Goal: Information Seeking & Learning: Learn about a topic

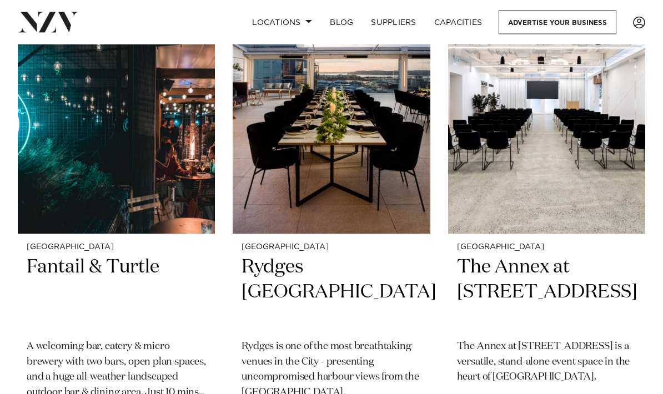
scroll to position [2547, 0]
click at [566, 255] on h2 "The Annex at 10 Madden Street" at bounding box center [546, 292] width 179 height 74
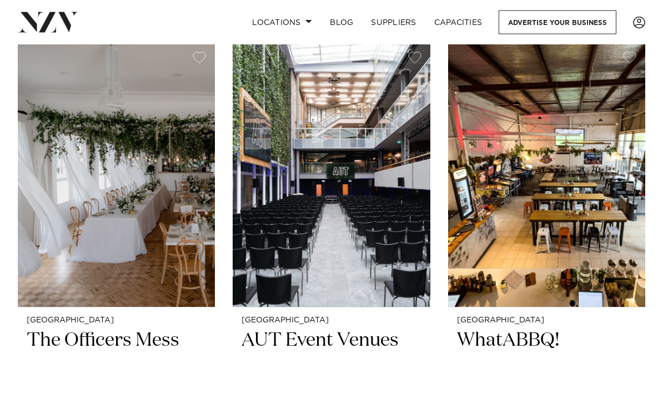
scroll to position [7527, 0]
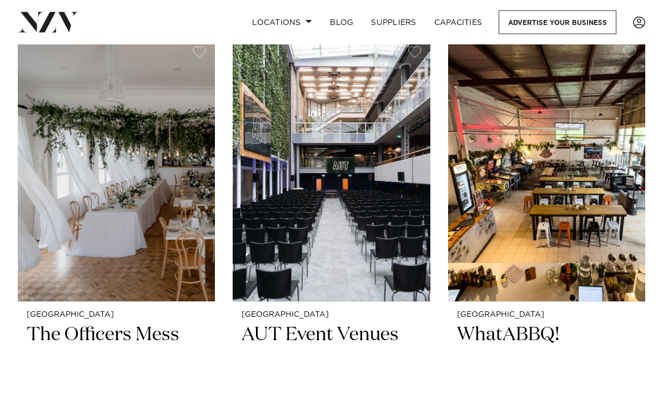
click at [374, 324] on h2 "AUT Event Venues" at bounding box center [330, 361] width 179 height 74
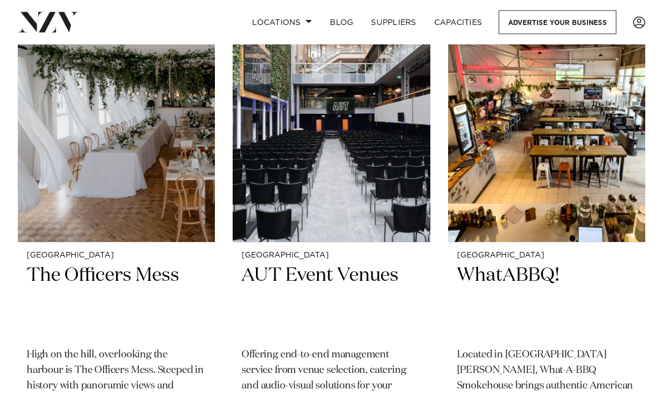
scroll to position [7587, 0]
click at [559, 264] on h2 "WhatABBQ!" at bounding box center [546, 301] width 179 height 74
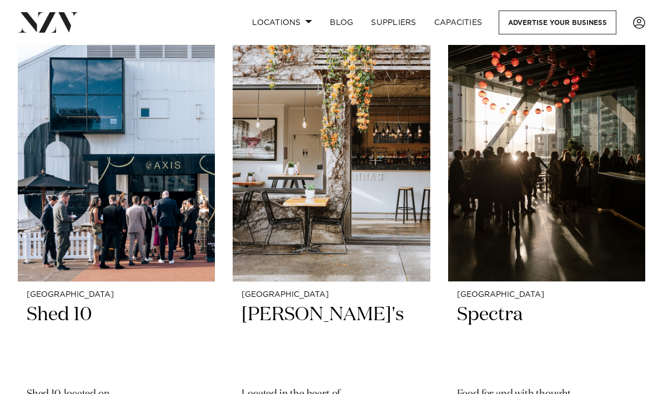
scroll to position [9567, 0]
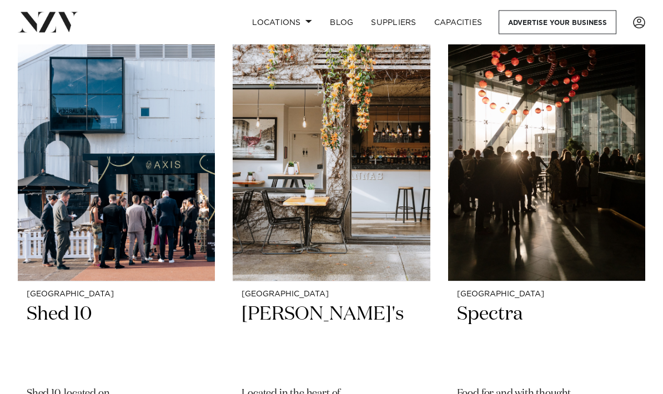
click at [309, 303] on h2 "[PERSON_NAME]'s" at bounding box center [330, 340] width 179 height 74
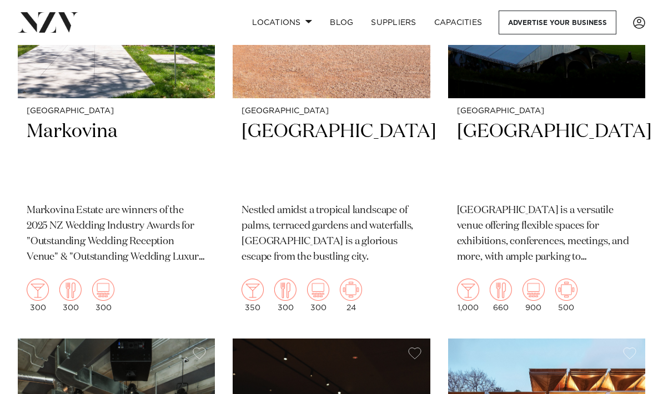
scroll to position [10238, 0]
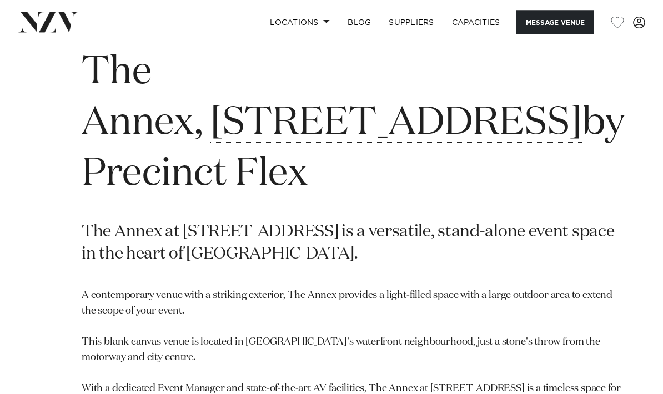
scroll to position [369, 0]
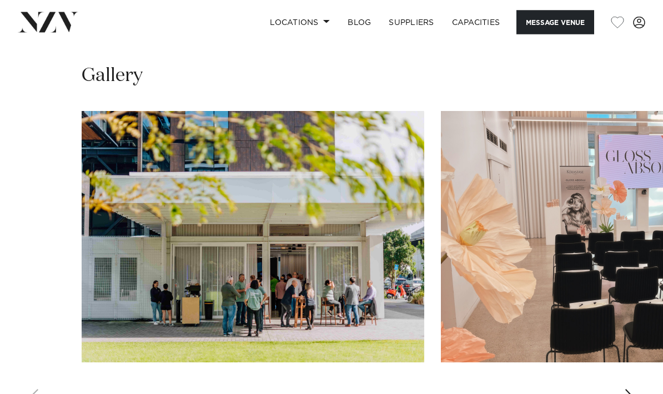
scroll to position [1083, 0]
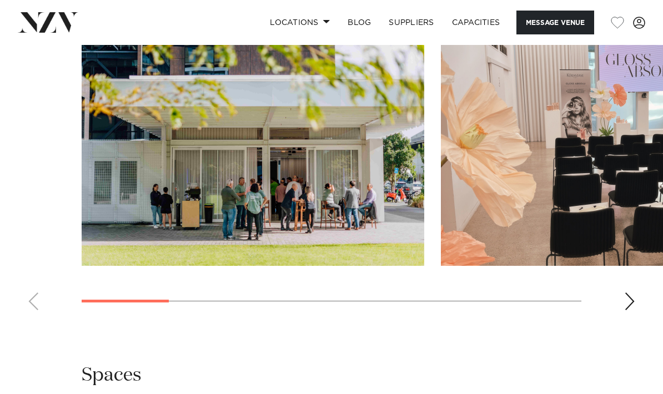
click at [632, 301] on div "Next slide" at bounding box center [629, 301] width 11 height 18
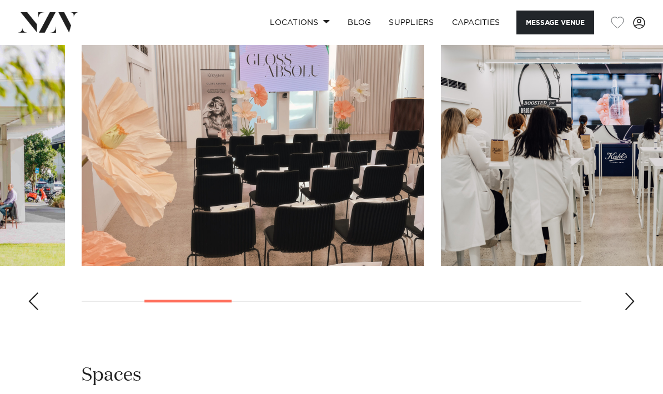
click at [632, 302] on div "Next slide" at bounding box center [629, 301] width 11 height 18
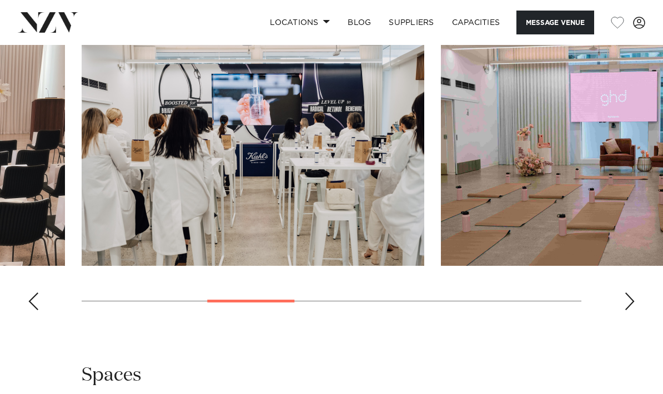
click at [635, 304] on swiper-container at bounding box center [331, 166] width 663 height 305
click at [631, 300] on div "Next slide" at bounding box center [629, 301] width 11 height 18
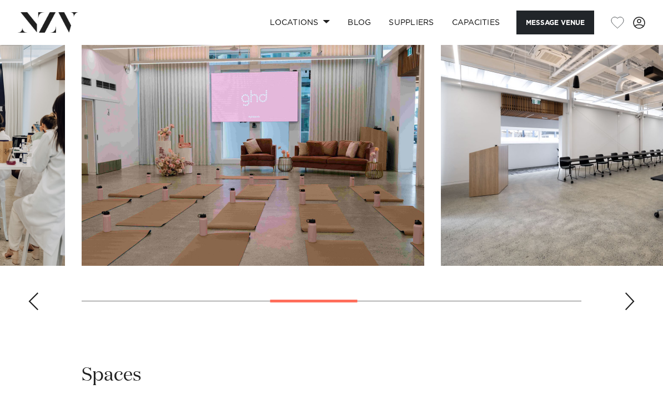
click at [637, 296] on swiper-container at bounding box center [331, 166] width 663 height 305
click at [627, 300] on div "Next slide" at bounding box center [629, 301] width 11 height 18
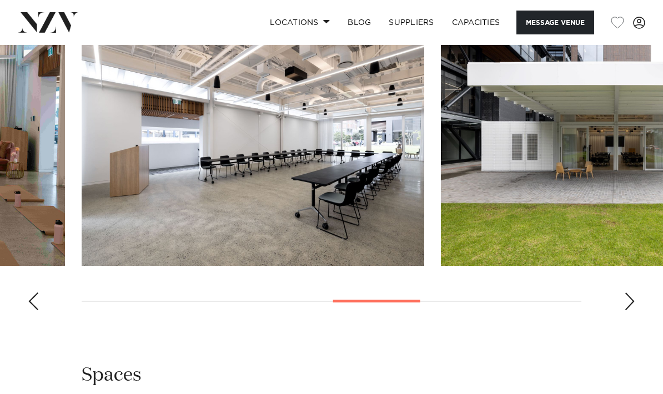
click at [633, 301] on div "Next slide" at bounding box center [629, 301] width 11 height 18
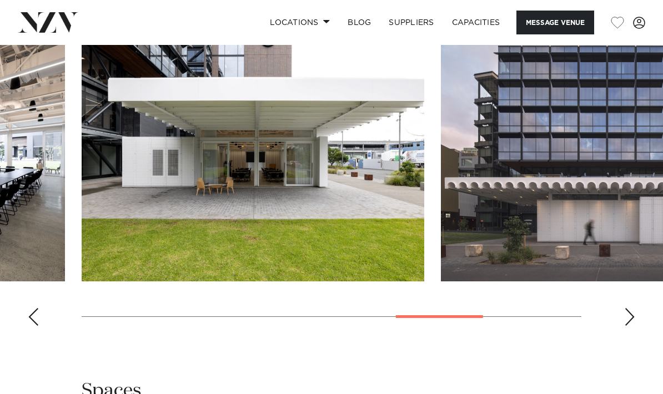
scroll to position [1028, 0]
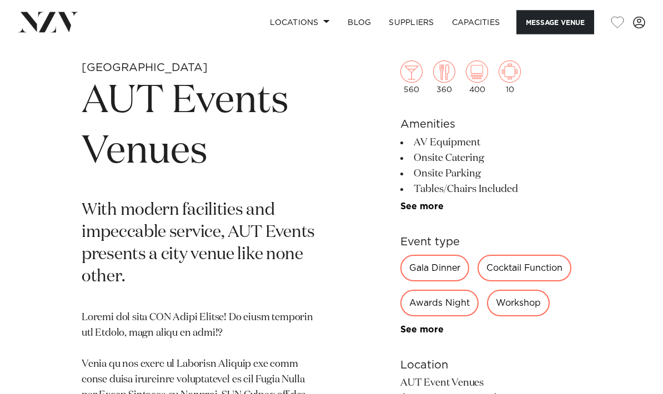
scroll to position [340, 0]
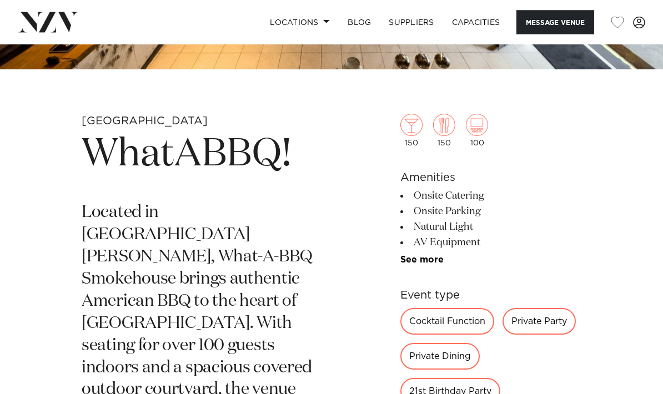
scroll to position [286, 0]
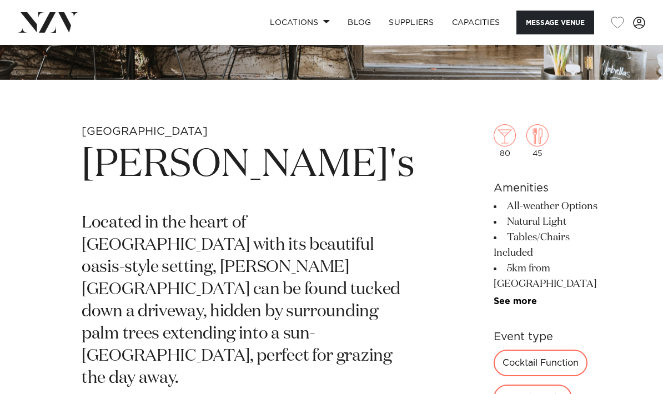
scroll to position [332, 0]
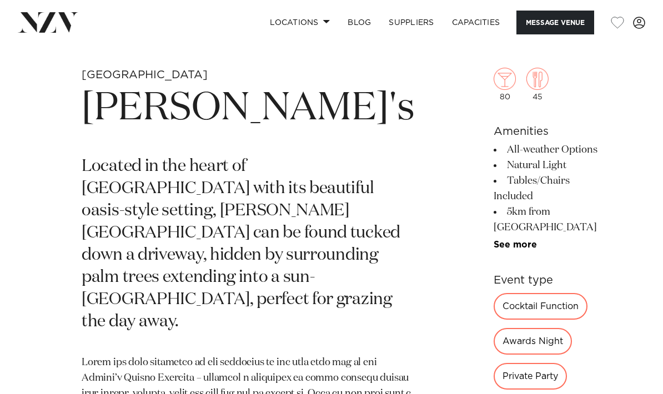
click at [531, 363] on div "Private Party" at bounding box center [529, 376] width 73 height 27
click at [537, 363] on div "Private Party" at bounding box center [529, 376] width 73 height 27
click at [535, 363] on div "Private Party" at bounding box center [529, 376] width 73 height 27
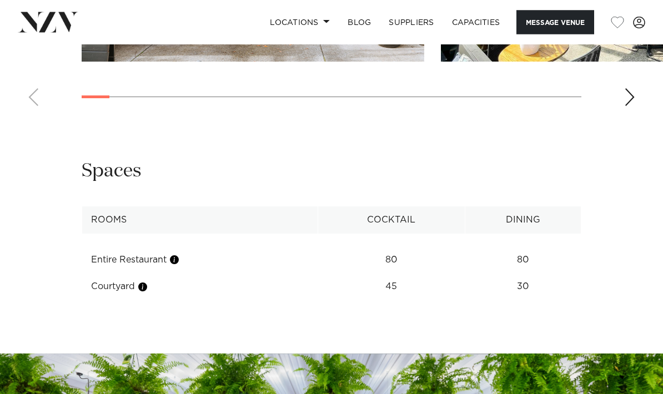
scroll to position [1428, 0]
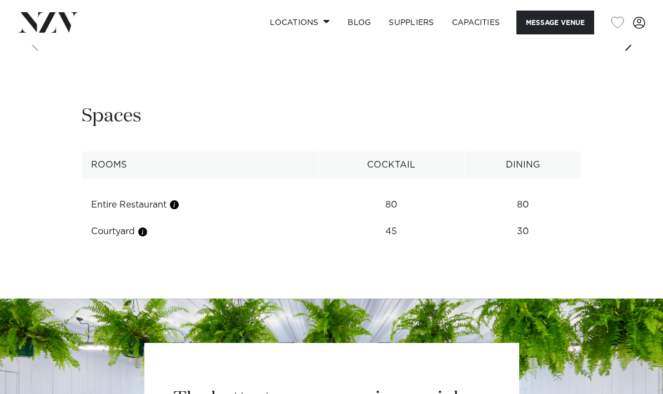
click at [634, 51] on div "Next slide" at bounding box center [629, 42] width 11 height 18
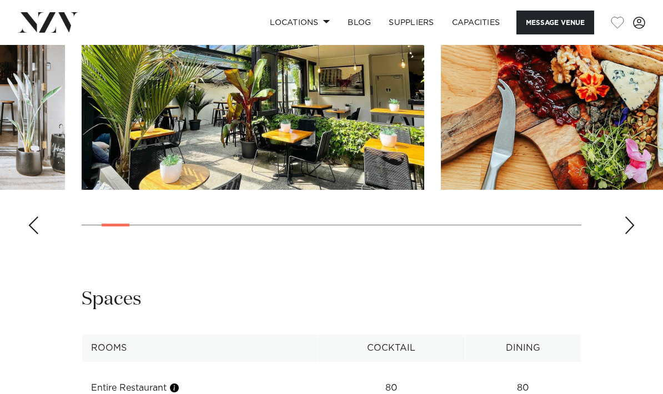
scroll to position [1244, 0]
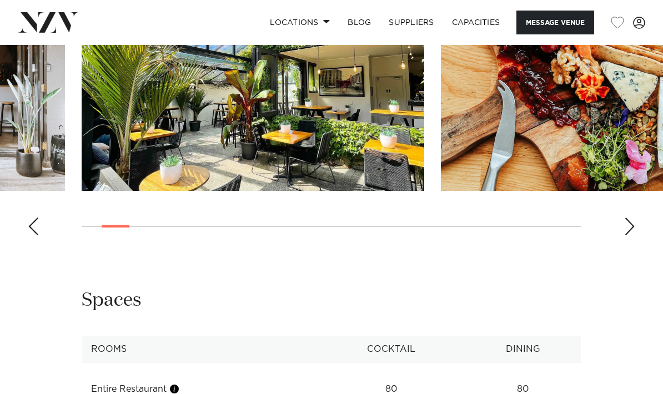
click at [630, 235] on div "Next slide" at bounding box center [629, 227] width 11 height 18
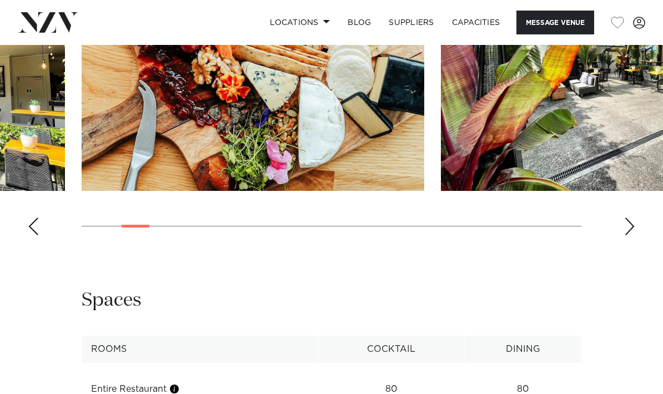
click at [623, 244] on swiper-container at bounding box center [331, 92] width 663 height 305
click at [630, 235] on div "Next slide" at bounding box center [629, 227] width 11 height 18
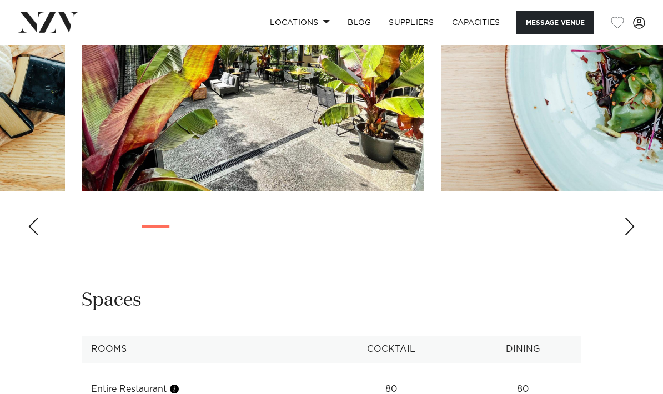
click at [626, 235] on div "Next slide" at bounding box center [629, 227] width 11 height 18
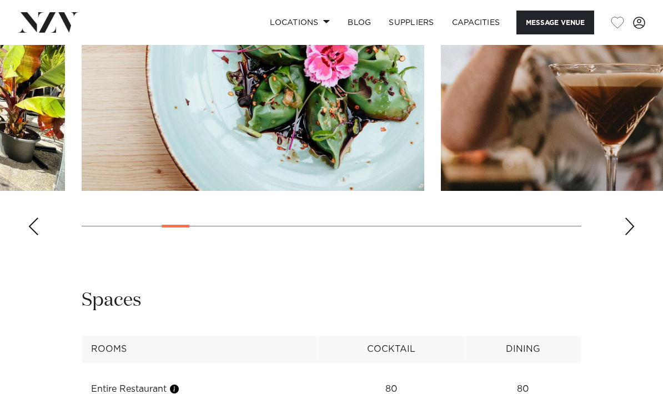
click at [624, 235] on div "Next slide" at bounding box center [629, 227] width 11 height 18
